Goal: Transaction & Acquisition: Subscribe to service/newsletter

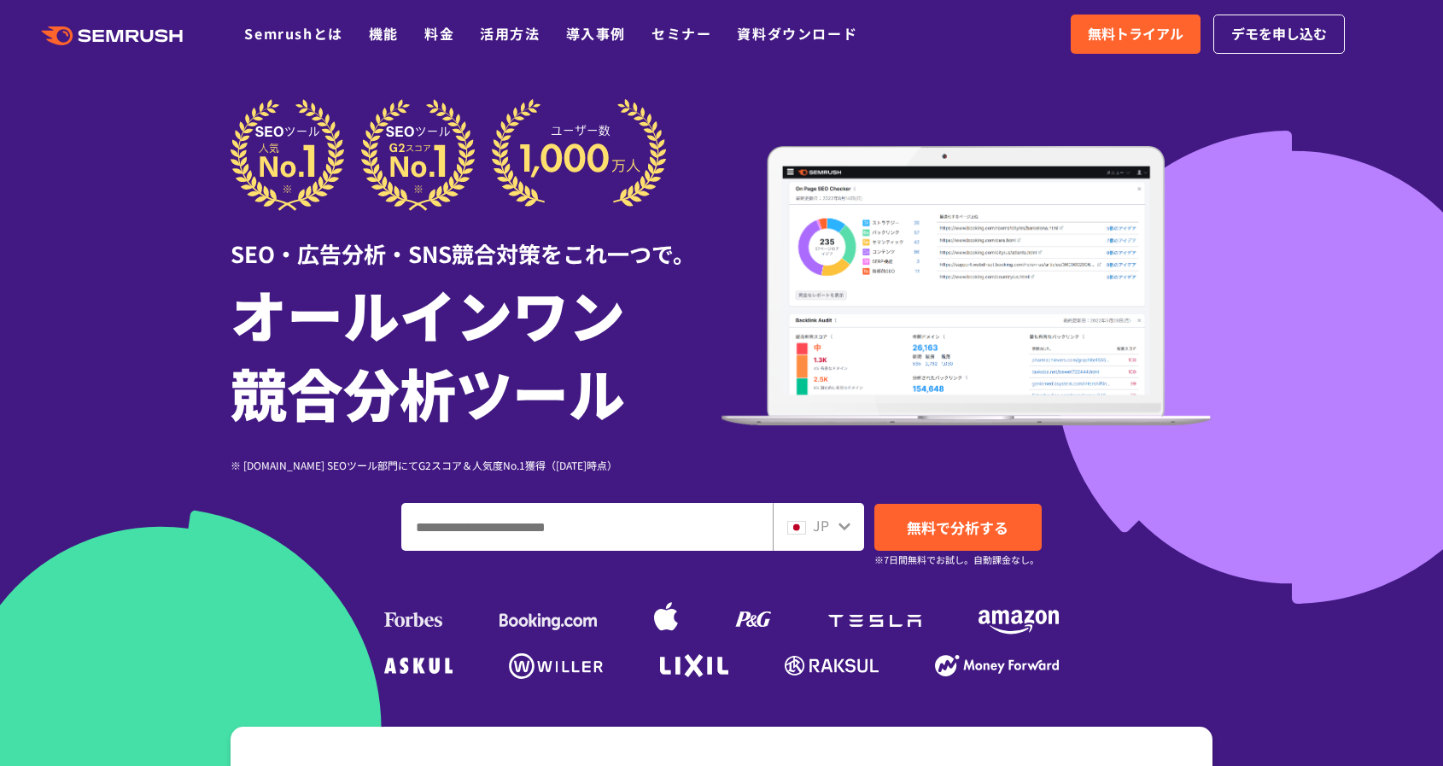
scroll to position [14, 0]
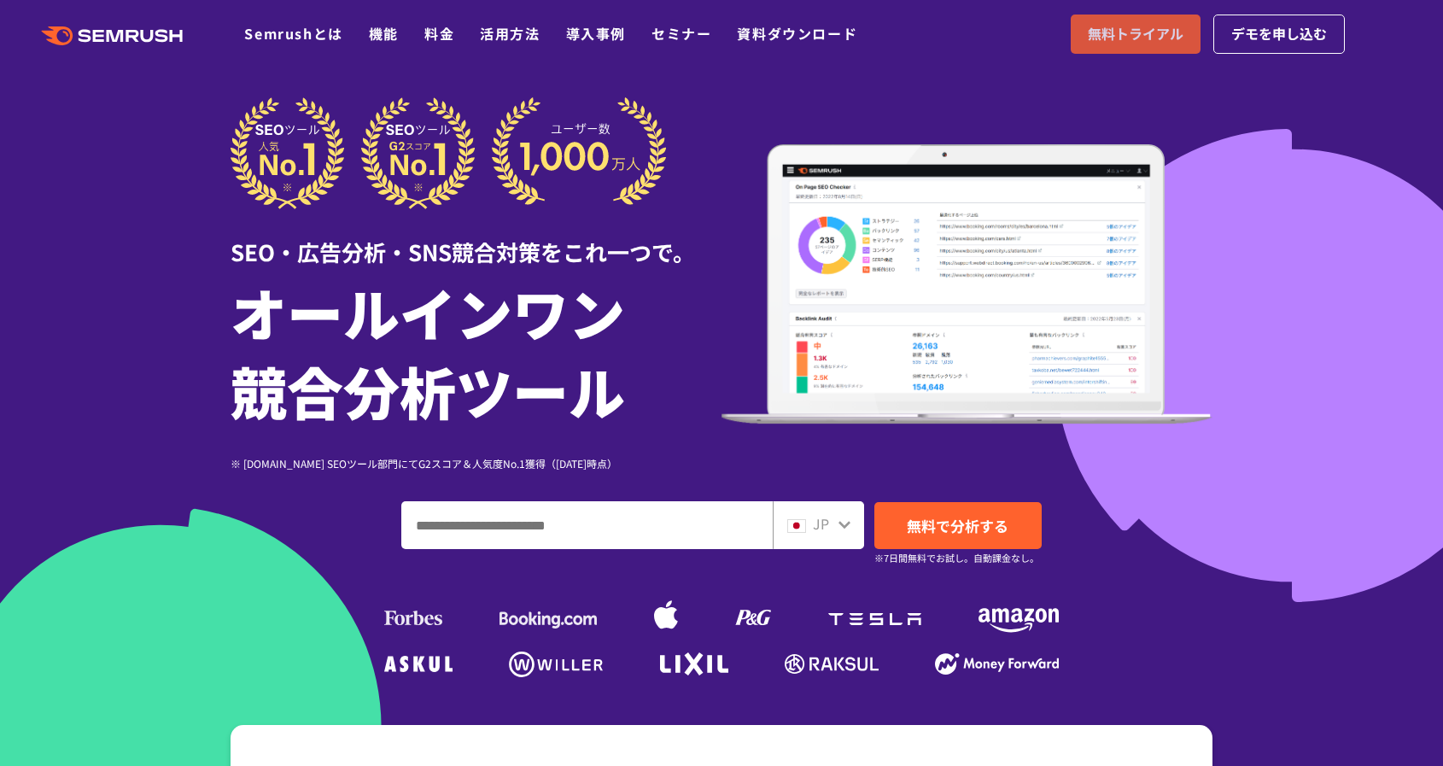
click at [1176, 24] on span "無料トライアル" at bounding box center [1136, 34] width 96 height 22
click at [1292, 38] on span "デモを申し込む" at bounding box center [1279, 34] width 96 height 22
click at [1169, 39] on span "無料トライアル" at bounding box center [1136, 34] width 96 height 22
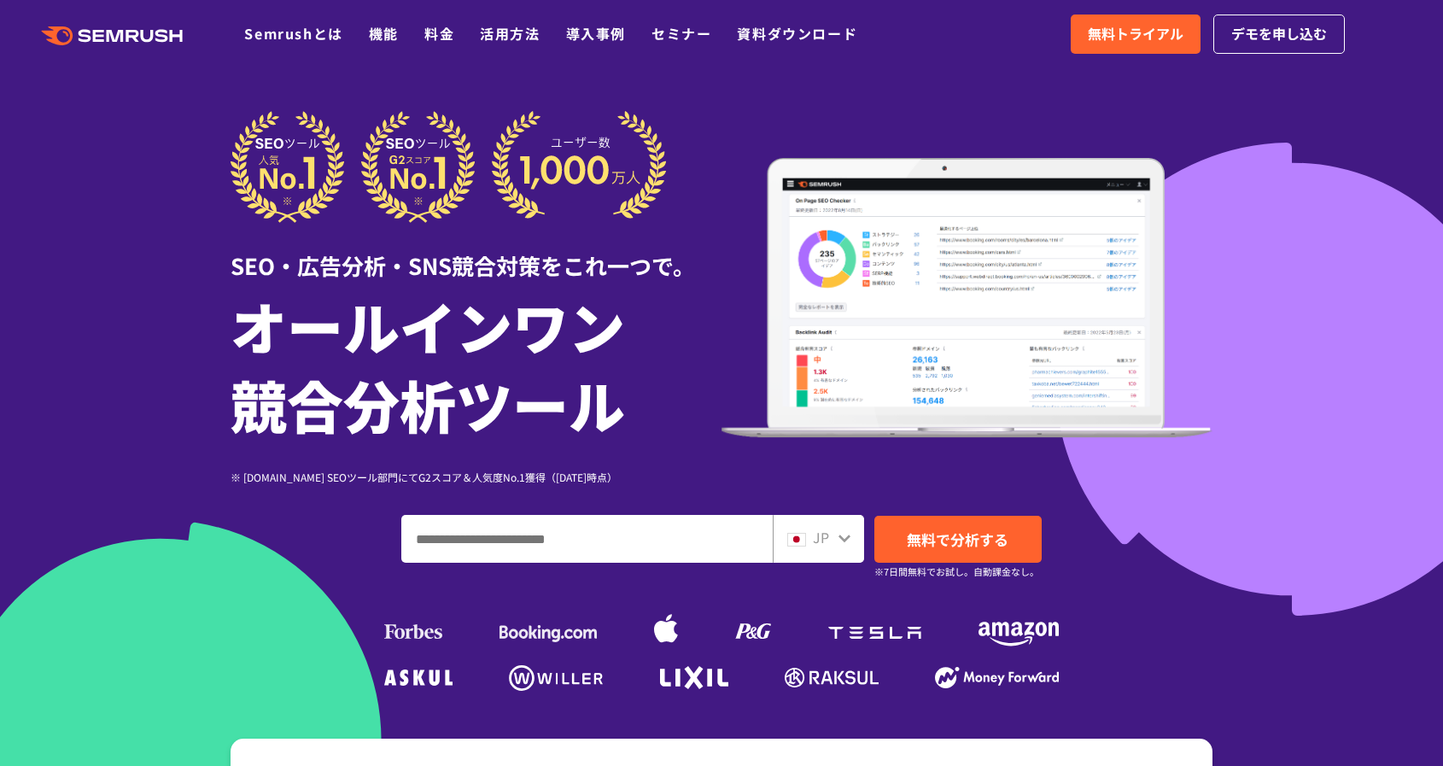
click at [633, 554] on input "ドメイン、キーワードまたはURLを入力してください" at bounding box center [587, 539] width 370 height 46
type input "*****"
click at [827, 528] on span "JP" at bounding box center [821, 537] width 16 height 20
click at [854, 543] on div "JP" at bounding box center [818, 539] width 91 height 48
click at [844, 543] on icon at bounding box center [844, 538] width 14 height 14
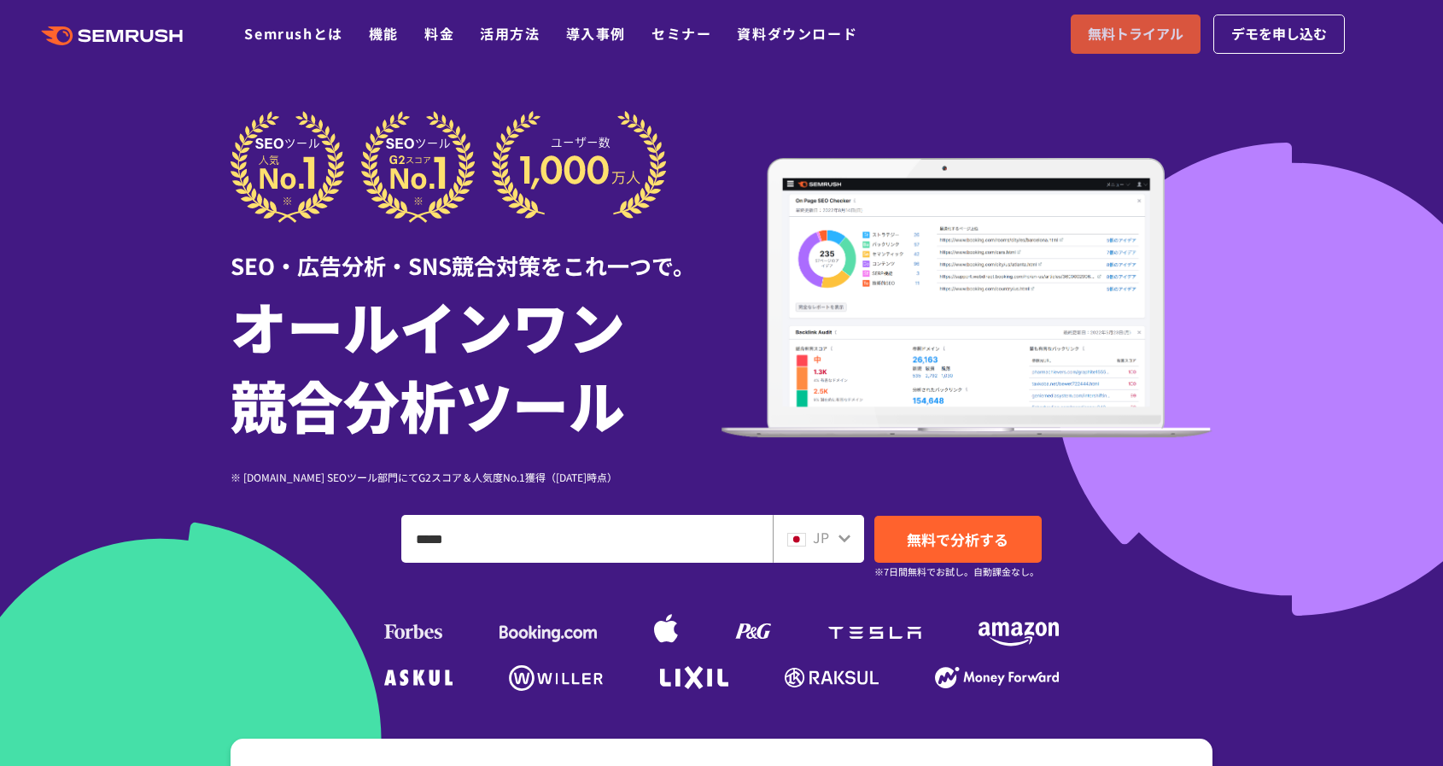
click at [1128, 38] on span "無料トライアル" at bounding box center [1136, 34] width 96 height 22
click at [1239, 27] on span "デモを申し込む" at bounding box center [1279, 34] width 96 height 22
